Goal: Check status

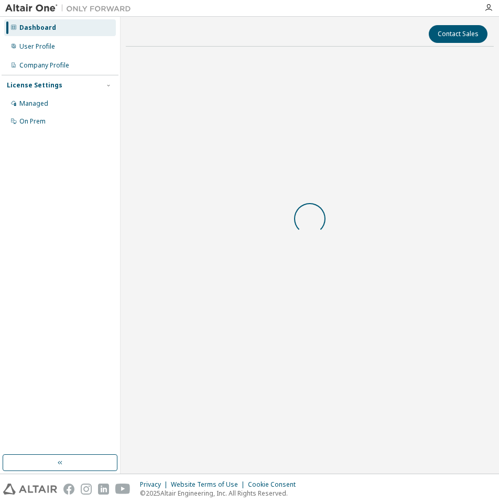
click at [255, 289] on body "Dashboard User Profile Company Profile License Settings Managed On Prem Contact…" at bounding box center [249, 252] width 499 height 504
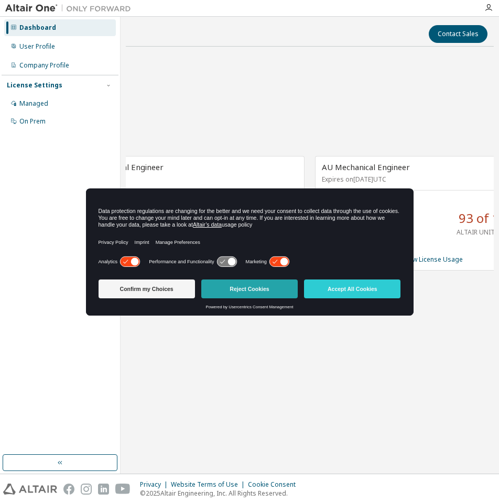
click at [251, 289] on button "Reject Cookies" at bounding box center [249, 289] width 96 height 19
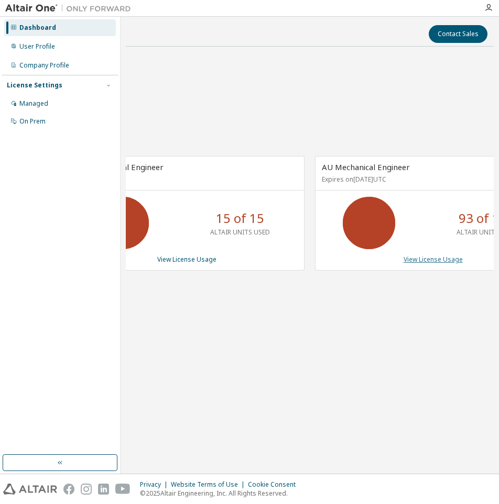
click at [442, 261] on link "View License Usage" at bounding box center [432, 259] width 59 height 9
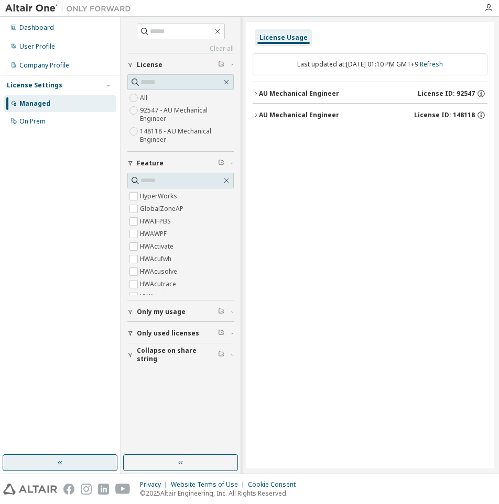
click at [70, 462] on button "button" at bounding box center [60, 463] width 115 height 17
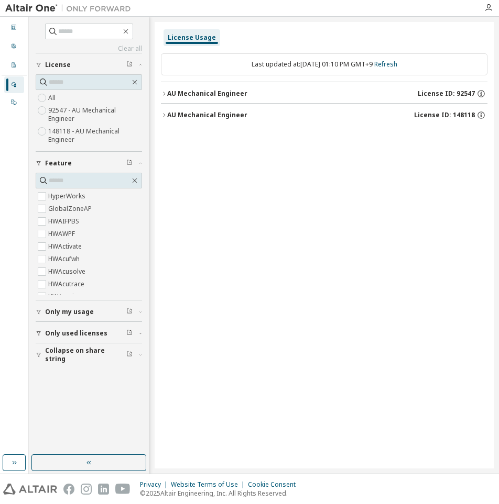
click at [40, 334] on icon "button" at bounding box center [39, 333] width 6 height 6
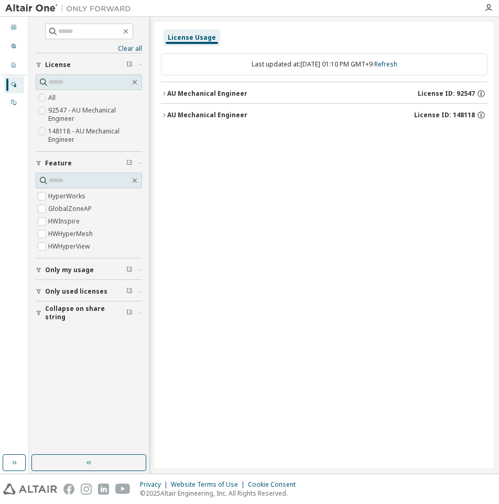
click at [37, 313] on icon "button" at bounding box center [39, 313] width 6 height 6
click at [164, 90] on button "AU Mechanical Engineer License ID: 92547" at bounding box center [324, 93] width 326 height 23
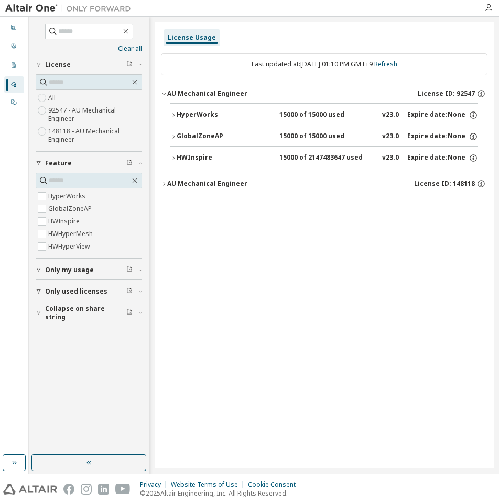
click at [169, 114] on div "HyperWorks 15000 of 15000 used v23.0 Expire date: None GlobalZoneAP 15000 of 15…" at bounding box center [324, 137] width 326 height 69
click at [172, 118] on icon "button" at bounding box center [173, 115] width 6 height 6
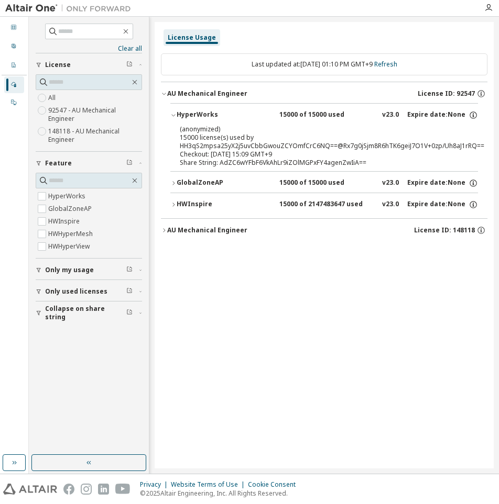
click at [172, 118] on icon "button" at bounding box center [173, 115] width 6 height 6
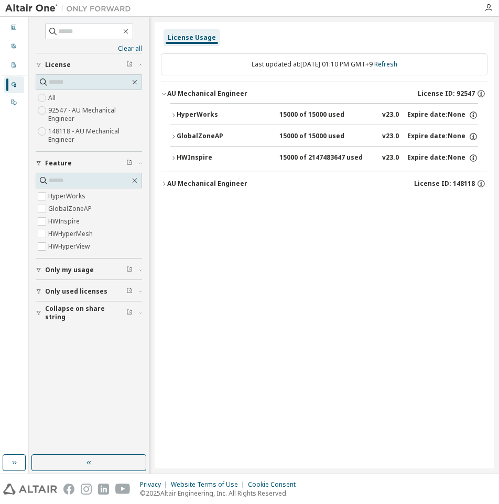
click at [160, 186] on div "License Usage Last updated at: Fri 2025-10-03 01:10 PM GMT+9 Refresh AU Mechani…" at bounding box center [323, 245] width 339 height 447
click at [163, 182] on icon "button" at bounding box center [164, 184] width 2 height 4
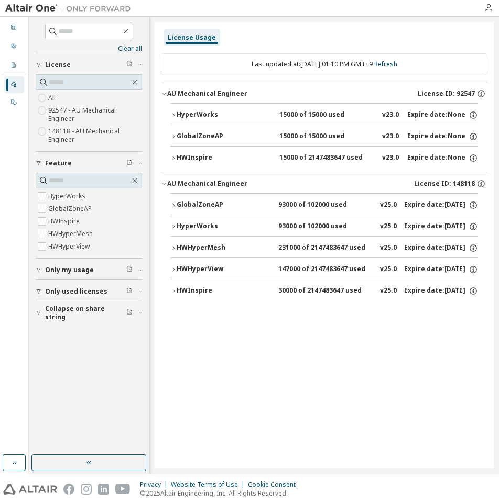
click at [169, 206] on div "GlobalZoneAP 93000 of 102000 used v25.0 Expire date: 2025-11-01 HyperWorks 9300…" at bounding box center [324, 249] width 326 height 112
click at [174, 205] on icon "button" at bounding box center [173, 205] width 2 height 4
